Goal: Information Seeking & Learning: Learn about a topic

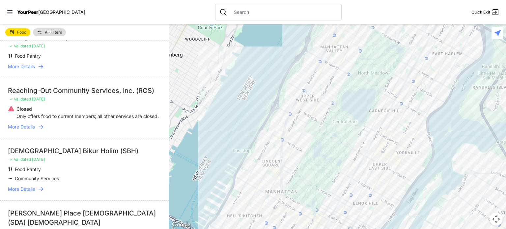
scroll to position [33, 0]
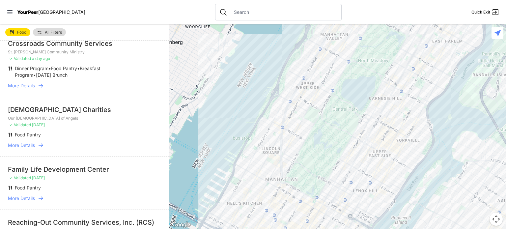
drag, startPoint x: 291, startPoint y: 156, endPoint x: 305, endPoint y: 14, distance: 142.7
click at [303, 18] on div "Close panel YourPeer [GEOGRAPHIC_DATA] Quick Exit Single Adult Families Soup Ki…" at bounding box center [253, 114] width 506 height 229
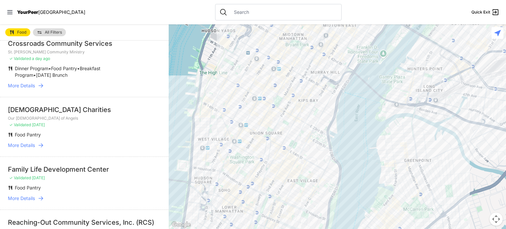
drag, startPoint x: 308, startPoint y: 153, endPoint x: 367, endPoint y: 2, distance: 161.5
click at [350, 6] on div "Close panel YourPeer [GEOGRAPHIC_DATA] Quick Exit Single Adult Families Soup Ki…" at bounding box center [253, 114] width 506 height 229
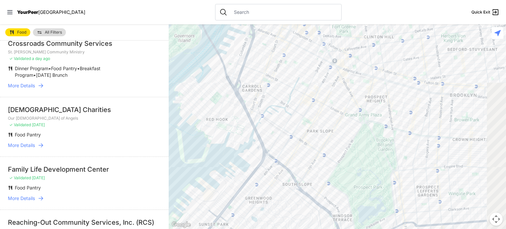
drag, startPoint x: 394, startPoint y: 186, endPoint x: 270, endPoint y: 17, distance: 210.2
click at [245, 25] on div "Close panel YourPeer [GEOGRAPHIC_DATA] Quick Exit Single Adult Families Soup Ki…" at bounding box center [253, 114] width 506 height 229
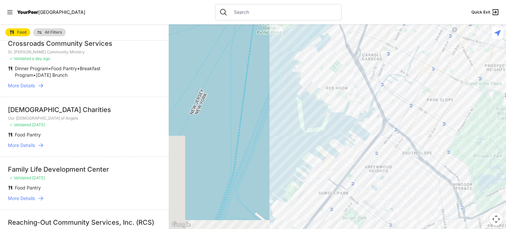
drag, startPoint x: 275, startPoint y: 130, endPoint x: 476, endPoint y: 189, distance: 208.8
click at [476, 189] on div at bounding box center [337, 126] width 337 height 205
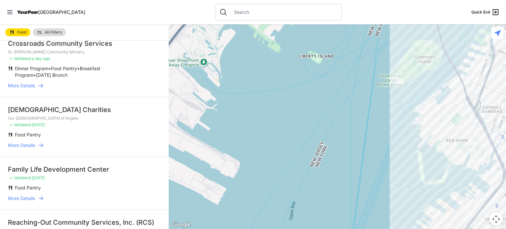
drag, startPoint x: 292, startPoint y: 97, endPoint x: 173, endPoint y: 102, distance: 119.4
click at [170, 108] on div at bounding box center [337, 126] width 337 height 205
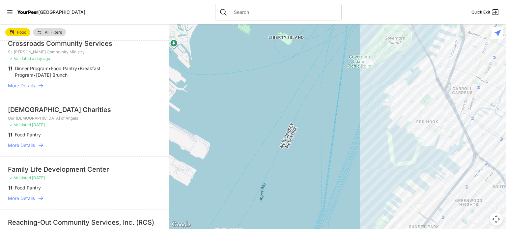
drag, startPoint x: 251, startPoint y: 191, endPoint x: 300, endPoint y: 63, distance: 136.6
click at [300, 64] on div at bounding box center [337, 126] width 337 height 205
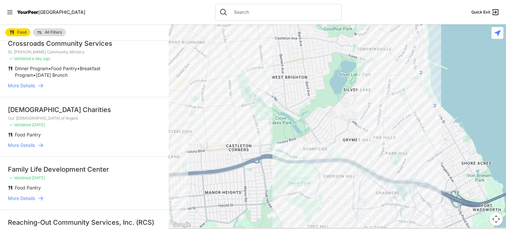
drag, startPoint x: 261, startPoint y: 161, endPoint x: 401, endPoint y: 75, distance: 164.1
click at [401, 71] on div at bounding box center [337, 126] width 337 height 205
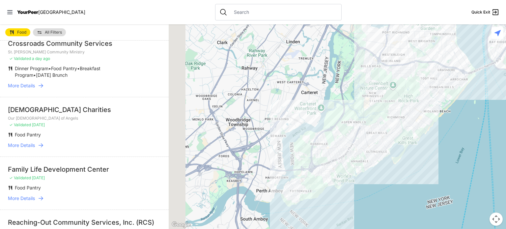
drag, startPoint x: 304, startPoint y: 153, endPoint x: 403, endPoint y: 105, distance: 109.2
click at [406, 105] on div at bounding box center [337, 126] width 337 height 205
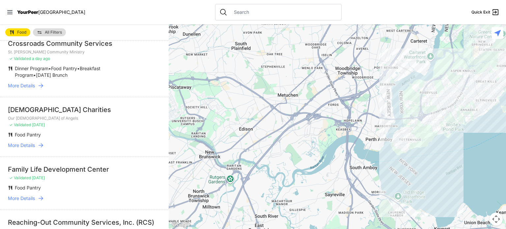
drag, startPoint x: 252, startPoint y: 171, endPoint x: 307, endPoint y: 132, distance: 67.7
click at [307, 132] on div at bounding box center [337, 126] width 337 height 205
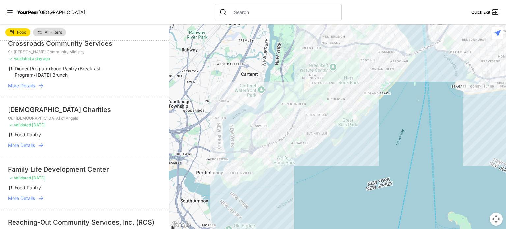
drag, startPoint x: 440, startPoint y: 120, endPoint x: 271, endPoint y: 154, distance: 173.0
click at [271, 154] on div at bounding box center [337, 126] width 337 height 205
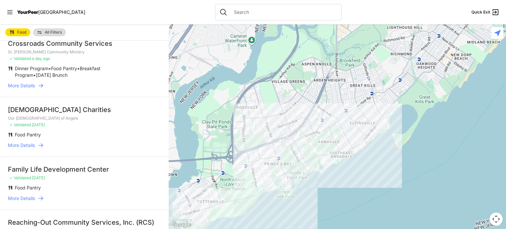
click at [188, 203] on div at bounding box center [337, 126] width 337 height 205
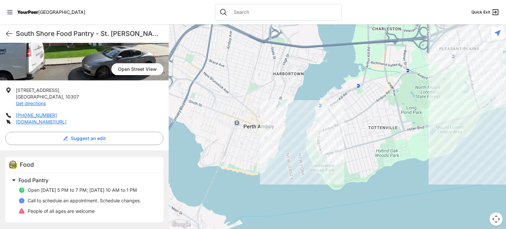
scroll to position [344, 0]
select select "recentlyUpdated"
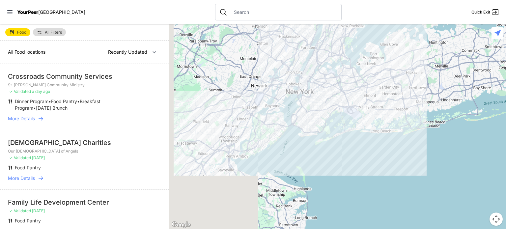
drag, startPoint x: 196, startPoint y: 202, endPoint x: 267, endPoint y: 138, distance: 95.0
click at [265, 132] on div at bounding box center [337, 126] width 337 height 205
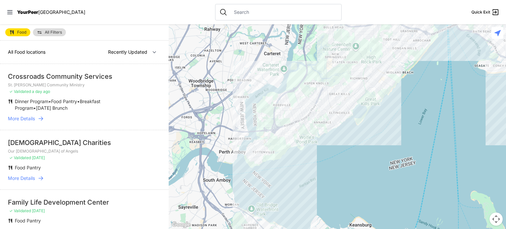
click at [278, 149] on div at bounding box center [337, 126] width 337 height 205
click at [278, 150] on div at bounding box center [337, 126] width 337 height 205
click at [282, 149] on div at bounding box center [337, 126] width 337 height 205
click at [278, 149] on div at bounding box center [337, 126] width 337 height 205
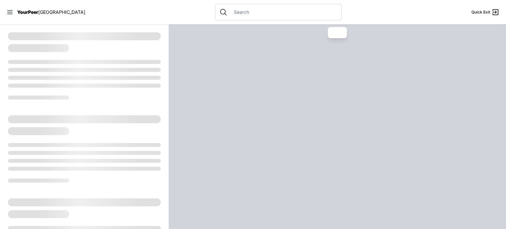
click at [279, 149] on div at bounding box center [337, 126] width 337 height 205
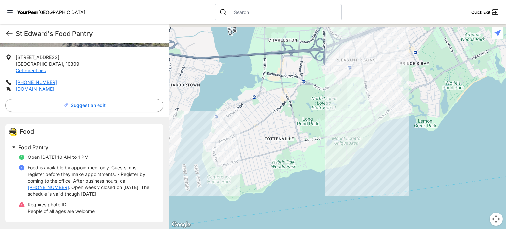
scroll to position [229, 0]
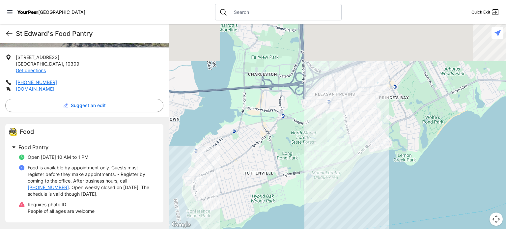
drag, startPoint x: 362, startPoint y: 109, endPoint x: 332, endPoint y: 151, distance: 51.2
click at [333, 151] on div at bounding box center [337, 126] width 337 height 205
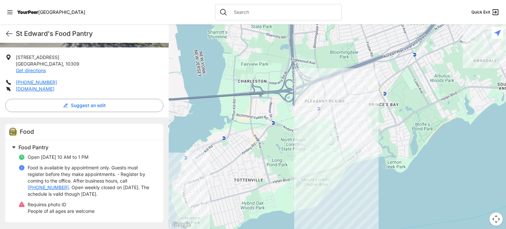
click at [331, 86] on div at bounding box center [337, 126] width 337 height 205
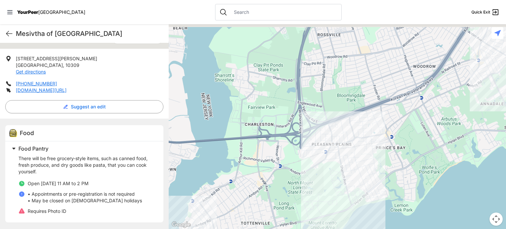
scroll to position [348, 0]
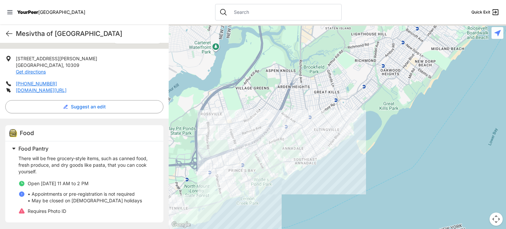
drag, startPoint x: 377, startPoint y: 119, endPoint x: 265, endPoint y: 144, distance: 114.7
click at [265, 142] on div at bounding box center [337, 126] width 337 height 205
click at [318, 130] on div at bounding box center [337, 126] width 337 height 205
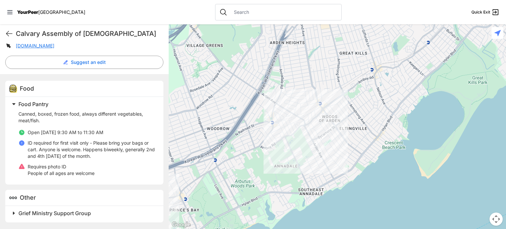
scroll to position [395, 0]
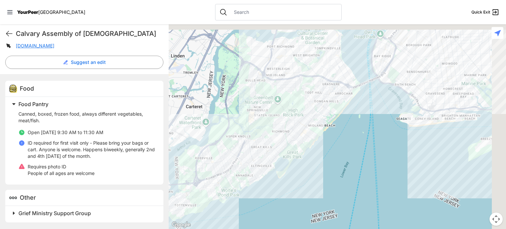
drag, startPoint x: 340, startPoint y: 72, endPoint x: 303, endPoint y: 120, distance: 60.4
click at [303, 121] on div at bounding box center [337, 126] width 337 height 205
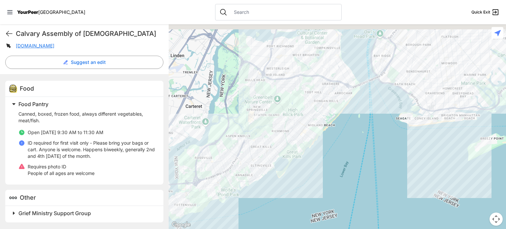
click at [289, 95] on div at bounding box center [337, 126] width 337 height 205
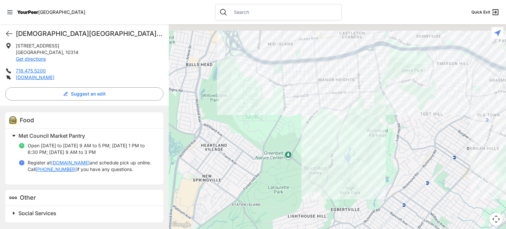
scroll to position [427, 0]
click at [90, 159] on link "[DOMAIN_NAME]" at bounding box center [70, 162] width 39 height 7
click at [13, 38] on icon at bounding box center [9, 34] width 8 height 8
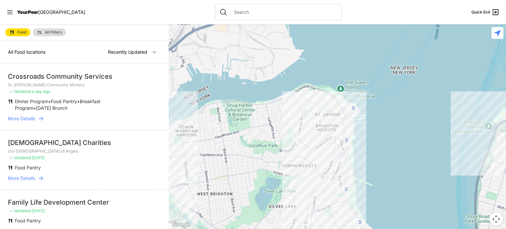
select select "nearby"
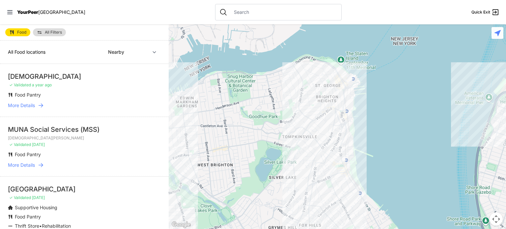
drag, startPoint x: 284, startPoint y: 172, endPoint x: 351, endPoint y: 55, distance: 134.4
click at [343, 58] on div at bounding box center [337, 126] width 337 height 205
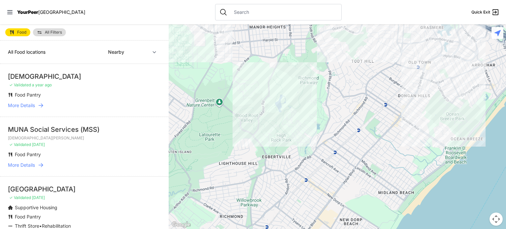
drag, startPoint x: 286, startPoint y: 135, endPoint x: 298, endPoint y: 77, distance: 58.9
click at [298, 77] on div at bounding box center [337, 126] width 337 height 205
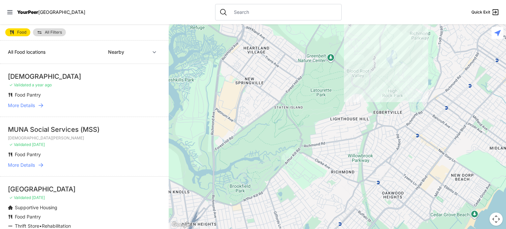
drag, startPoint x: 245, startPoint y: 125, endPoint x: 349, endPoint y: 64, distance: 120.3
click at [350, 66] on div at bounding box center [337, 126] width 337 height 205
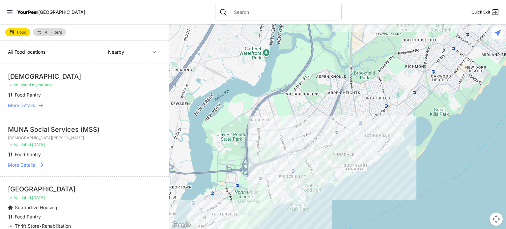
drag, startPoint x: 265, startPoint y: 114, endPoint x: 358, endPoint y: 64, distance: 105.5
click at [358, 64] on div at bounding box center [337, 126] width 337 height 205
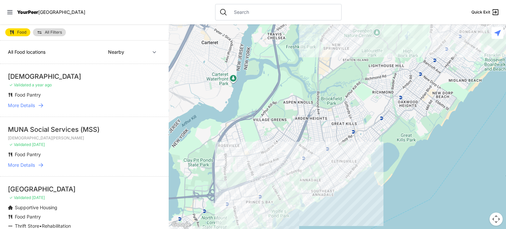
drag, startPoint x: 278, startPoint y: 162, endPoint x: 243, endPoint y: 187, distance: 42.8
click at [244, 187] on div at bounding box center [337, 126] width 337 height 205
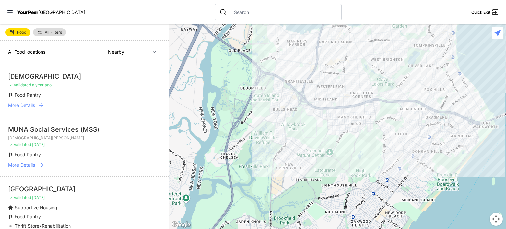
drag, startPoint x: 332, startPoint y: 68, endPoint x: 288, endPoint y: 127, distance: 73.4
click at [285, 186] on div at bounding box center [337, 126] width 337 height 205
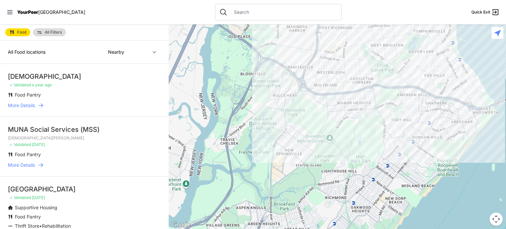
click at [354, 125] on div at bounding box center [337, 126] width 337 height 205
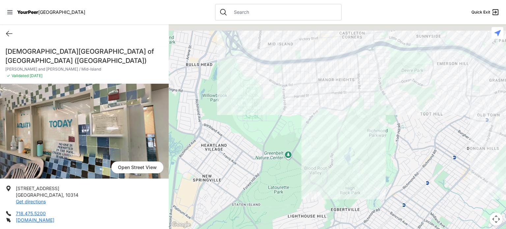
click at [234, 54] on div at bounding box center [337, 126] width 337 height 205
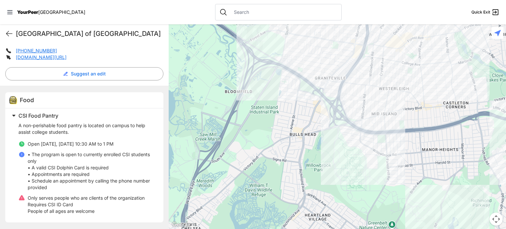
scroll to position [503, 0]
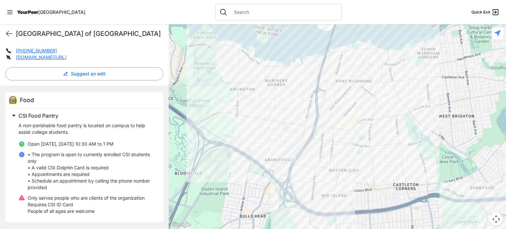
drag, startPoint x: 405, startPoint y: 106, endPoint x: 350, endPoint y: 184, distance: 95.3
click at [351, 195] on div at bounding box center [337, 126] width 337 height 205
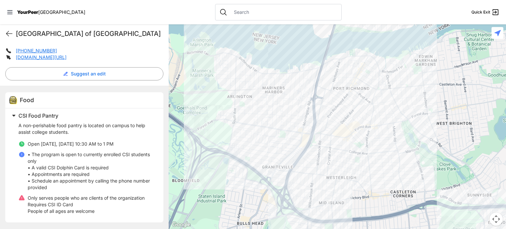
click at [318, 130] on div at bounding box center [337, 126] width 337 height 205
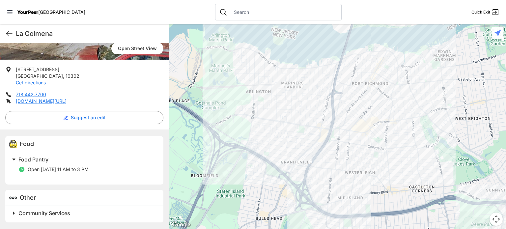
scroll to position [199, 0]
click at [67, 104] on link "[DOMAIN_NAME][URL]" at bounding box center [41, 101] width 51 height 6
click at [30, 210] on span "Community Services" at bounding box center [44, 213] width 52 height 7
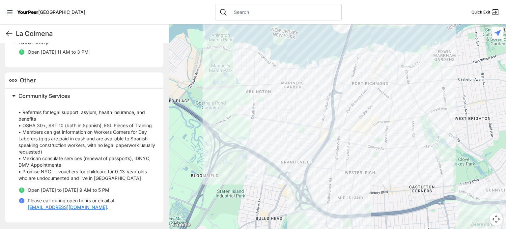
scroll to position [244, 0]
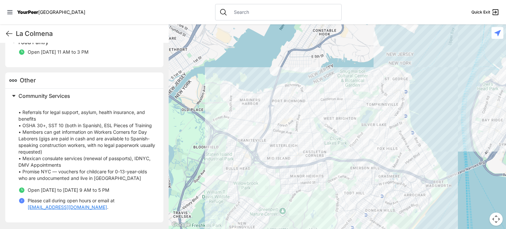
click at [242, 121] on div at bounding box center [337, 126] width 337 height 205
click at [240, 118] on div at bounding box center [337, 126] width 337 height 205
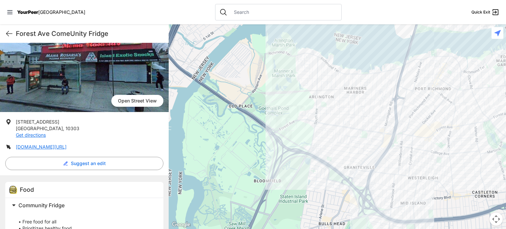
scroll to position [62, 0]
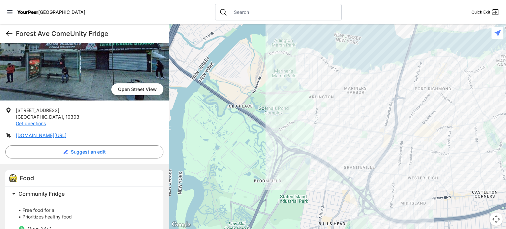
click at [13, 38] on icon at bounding box center [9, 34] width 8 height 8
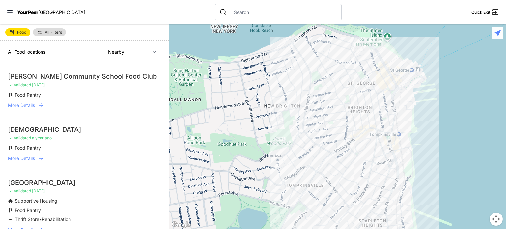
click at [374, 81] on div at bounding box center [337, 126] width 337 height 205
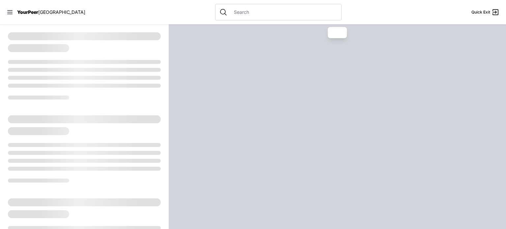
click at [377, 85] on div at bounding box center [337, 126] width 337 height 205
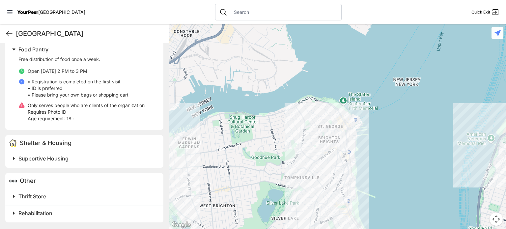
scroll to position [362, 0]
click at [324, 114] on div at bounding box center [337, 126] width 337 height 205
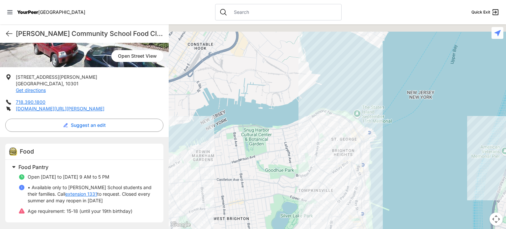
scroll to position [377, 0]
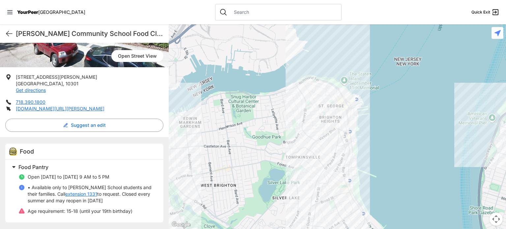
drag, startPoint x: 324, startPoint y: 156, endPoint x: 299, endPoint y: 72, distance: 87.3
click at [298, 68] on div at bounding box center [337, 126] width 337 height 205
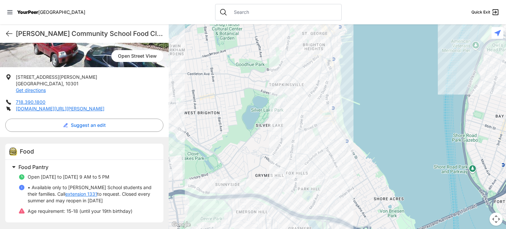
click at [285, 87] on div at bounding box center [337, 126] width 337 height 205
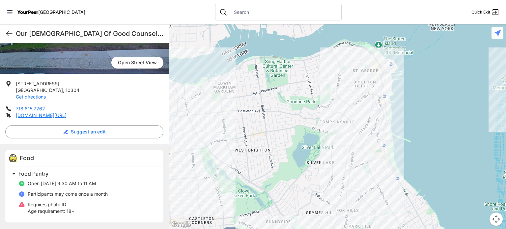
scroll to position [323, 0]
click at [359, 129] on div at bounding box center [337, 126] width 337 height 205
click at [359, 134] on div at bounding box center [337, 126] width 337 height 205
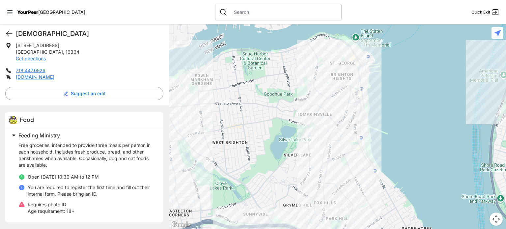
scroll to position [406, 0]
click at [335, 200] on div at bounding box center [337, 126] width 337 height 205
click at [383, 184] on div at bounding box center [337, 126] width 337 height 205
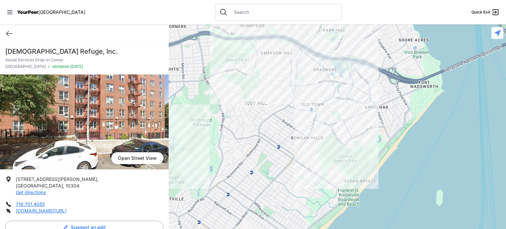
drag, startPoint x: 340, startPoint y: 174, endPoint x: 343, endPoint y: 87, distance: 87.0
click at [343, 87] on div at bounding box center [337, 126] width 337 height 205
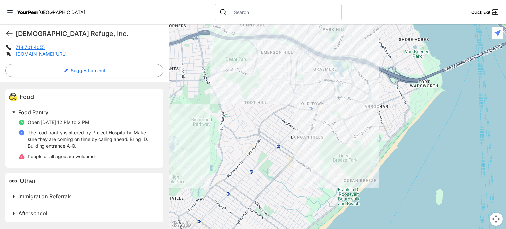
scroll to position [329, 0]
click at [354, 113] on div at bounding box center [337, 126] width 337 height 205
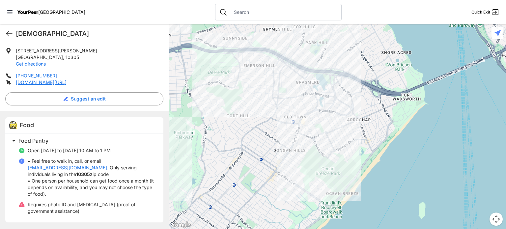
scroll to position [426, 0]
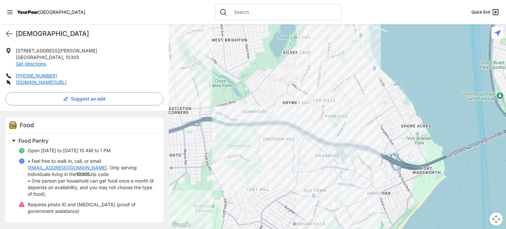
drag, startPoint x: 277, startPoint y: 102, endPoint x: 298, endPoint y: 179, distance: 79.0
click at [298, 180] on div at bounding box center [337, 126] width 337 height 205
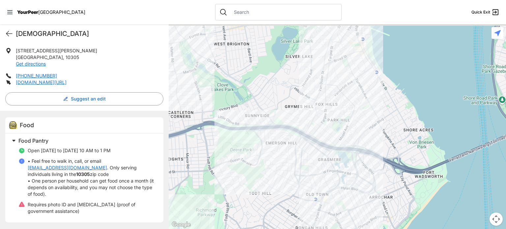
click at [341, 68] on div at bounding box center [337, 126] width 337 height 205
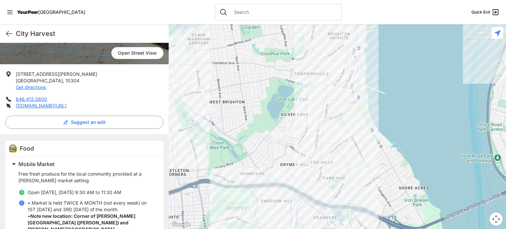
scroll to position [198, 0]
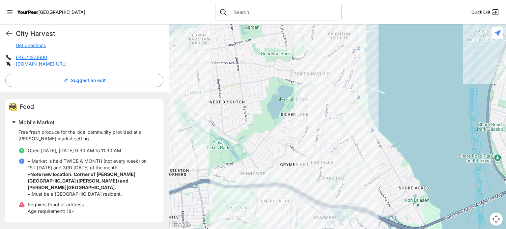
click at [341, 111] on div at bounding box center [337, 126] width 337 height 205
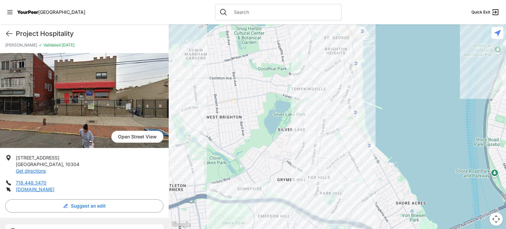
scroll to position [33, 0]
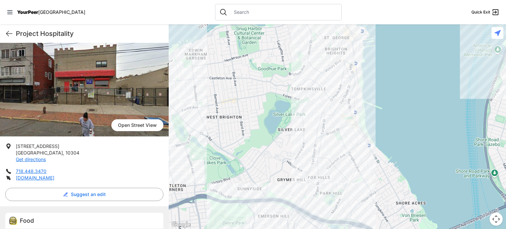
click at [353, 82] on div at bounding box center [337, 126] width 337 height 205
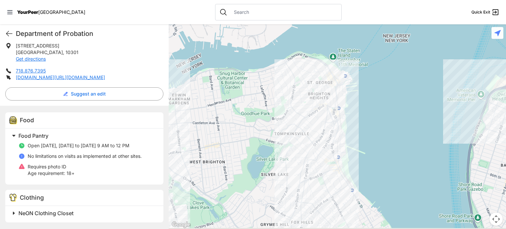
scroll to position [314, 0]
click at [318, 105] on div at bounding box center [337, 126] width 337 height 205
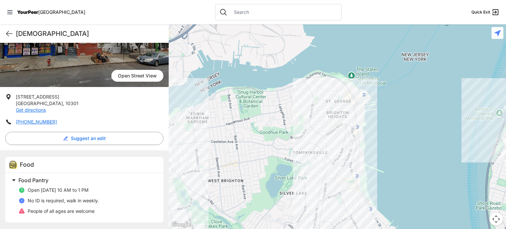
scroll to position [297, 0]
click at [347, 100] on div at bounding box center [337, 126] width 337 height 205
click at [344, 102] on div at bounding box center [337, 126] width 337 height 205
